Goal: Task Accomplishment & Management: Complete application form

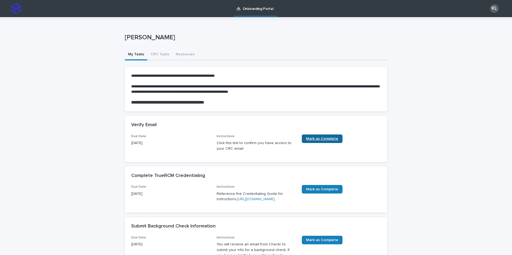
click at [320, 139] on span "Mark as Complete" at bounding box center [322, 139] width 32 height 4
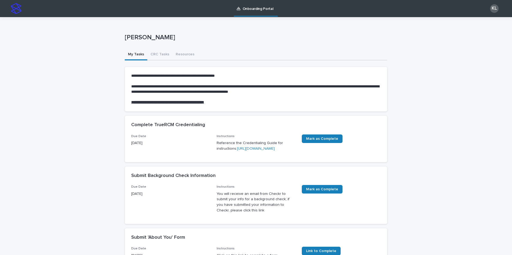
click at [237, 151] on link "[URL][DOMAIN_NAME]" at bounding box center [256, 149] width 38 height 4
